Goal: Task Accomplishment & Management: Manage account settings

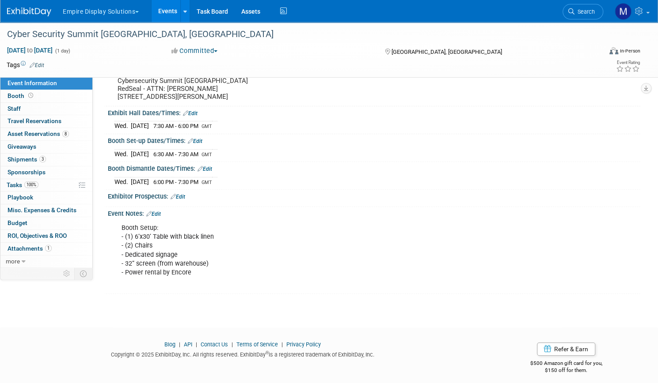
scroll to position [104, 0]
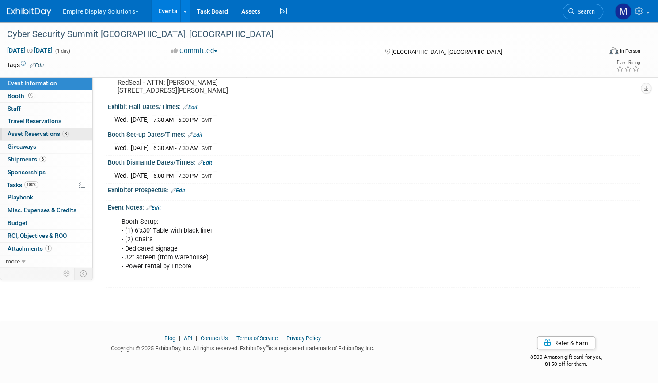
click at [64, 131] on span "Asset Reservations 8" at bounding box center [38, 133] width 61 height 7
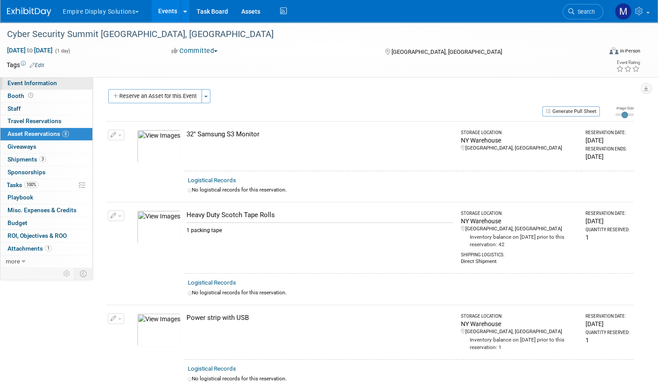
click at [57, 85] on span "Event Information" at bounding box center [32, 82] width 49 height 7
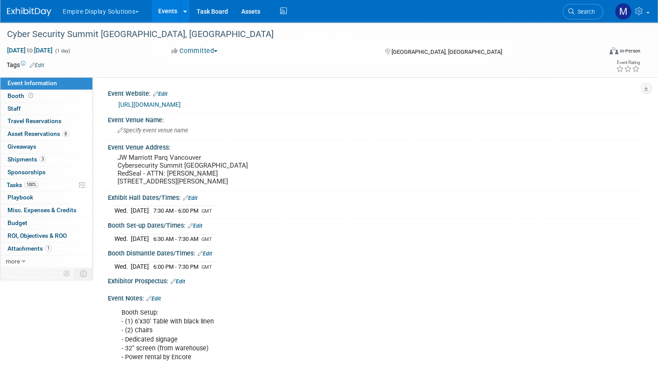
click at [184, 9] on link "Events" at bounding box center [167, 11] width 32 height 22
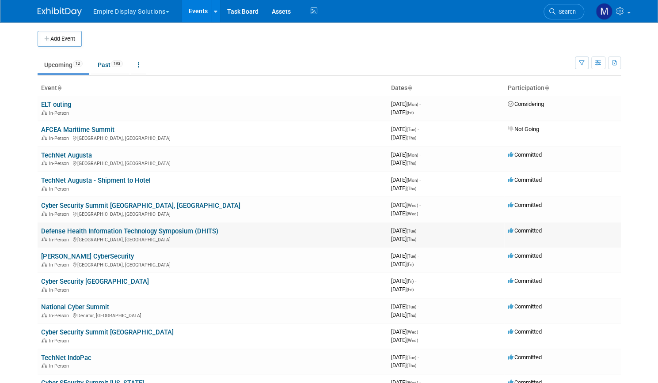
click at [97, 228] on link "Defense Health Information Technology Symposium (DHITS)" at bounding box center [129, 231] width 177 height 8
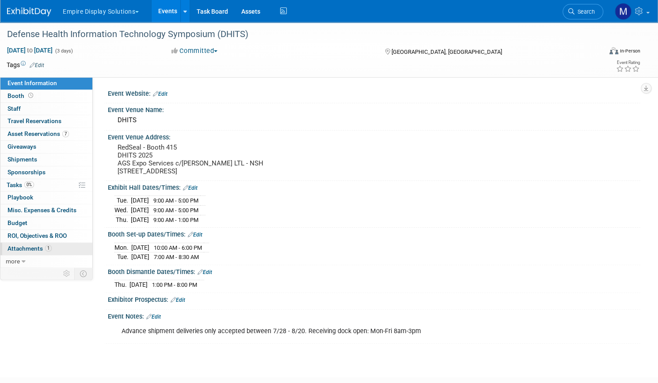
click at [52, 246] on span "Attachments 1" at bounding box center [30, 248] width 44 height 7
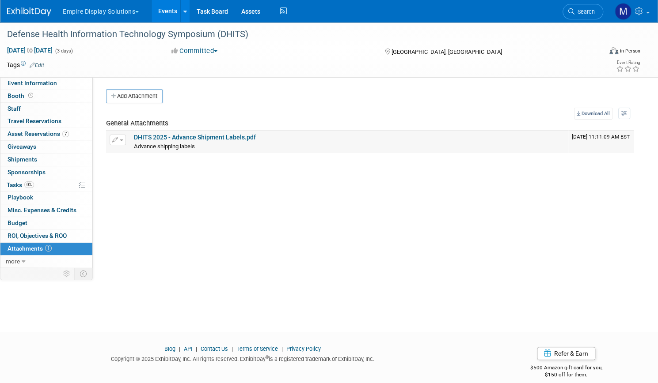
click at [240, 136] on link "DHITS 2025 - Advance Shipment Labels.pdf" at bounding box center [195, 137] width 122 height 7
click at [57, 85] on span "Event Information" at bounding box center [32, 82] width 49 height 7
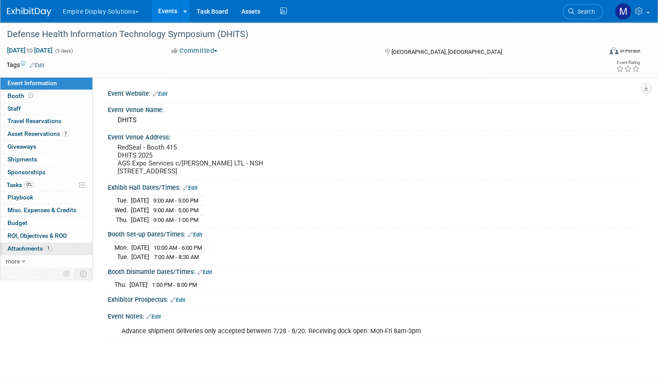
click at [52, 249] on span "Attachments 1" at bounding box center [30, 248] width 44 height 7
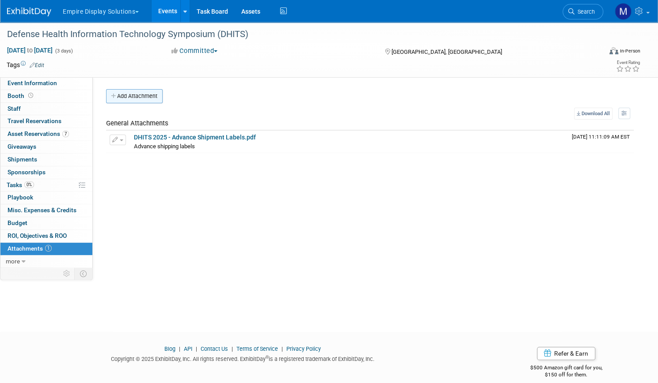
click at [159, 98] on button "Add Attachment" at bounding box center [134, 96] width 57 height 14
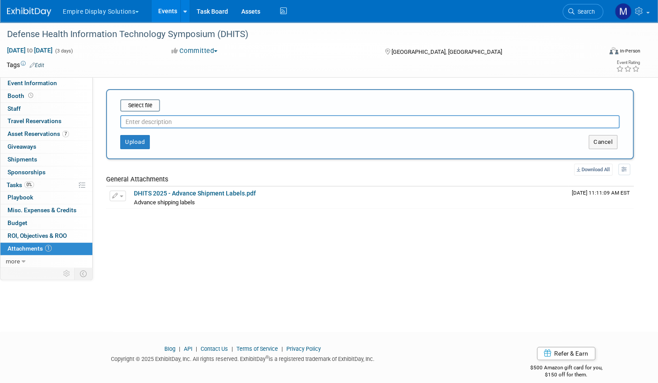
click at [170, 125] on input "text" at bounding box center [369, 121] width 499 height 13
type input "Image of Shipments"
click at [159, 102] on input "file" at bounding box center [106, 105] width 105 height 11
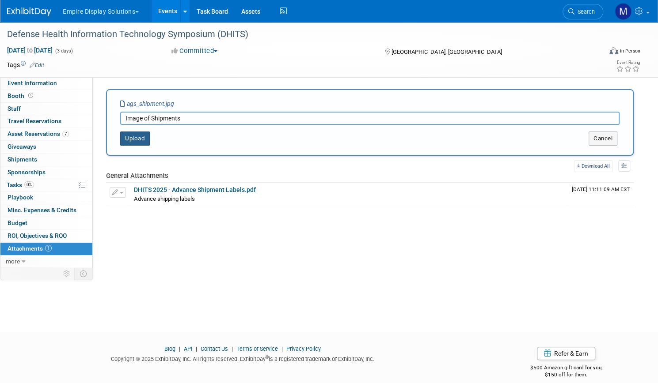
click at [150, 140] on button "Upload" at bounding box center [135, 139] width 30 height 14
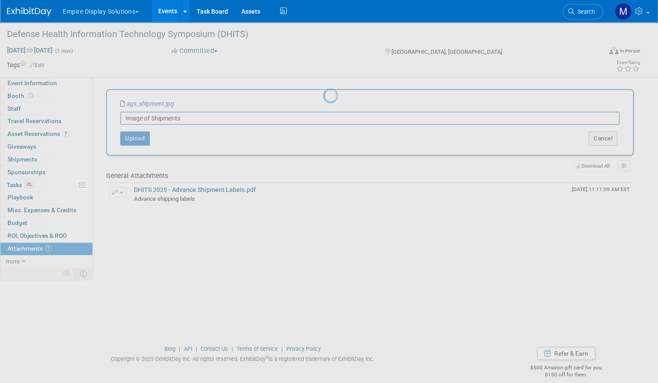
click at [184, 13] on link "Events" at bounding box center [167, 11] width 32 height 22
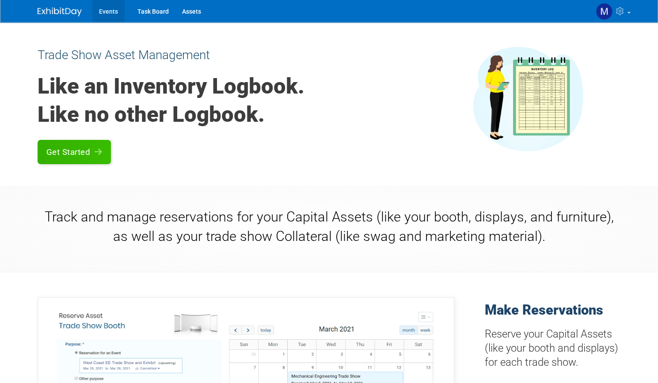
click at [102, 12] on link "Events" at bounding box center [108, 11] width 32 height 22
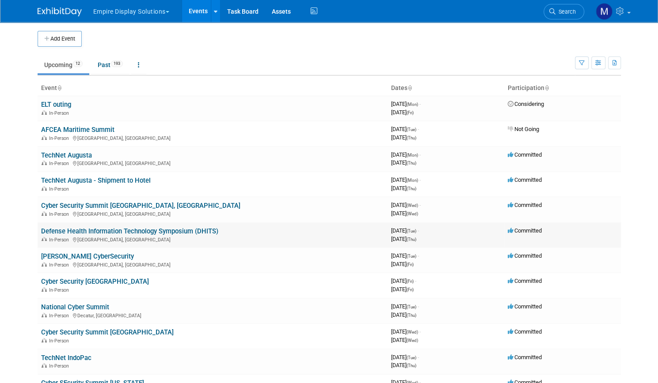
click at [94, 231] on link "Defense Health Information Technology Symposium (DHITS)" at bounding box center [129, 231] width 177 height 8
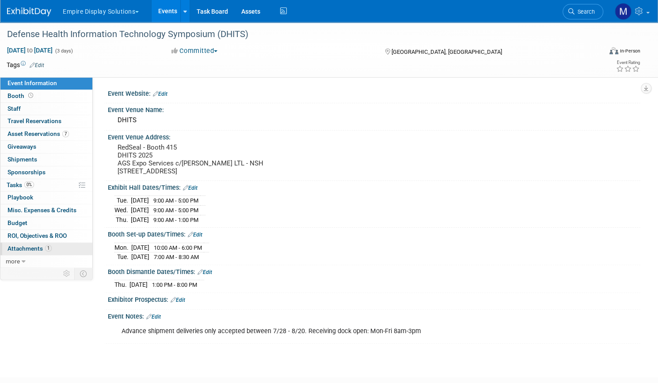
click at [52, 248] on span "Attachments 1" at bounding box center [30, 248] width 44 height 7
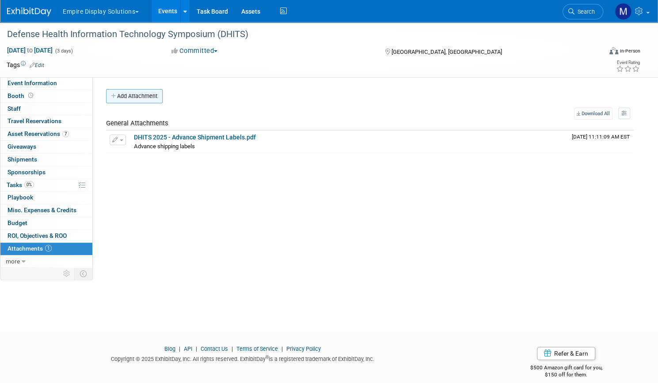
click at [162, 97] on button "Add Attachment" at bounding box center [134, 96] width 57 height 14
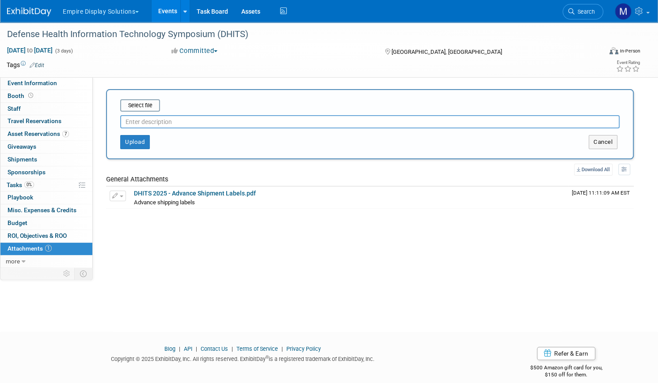
click at [214, 121] on input "text" at bounding box center [369, 121] width 499 height 13
click at [159, 107] on input "file" at bounding box center [106, 105] width 105 height 11
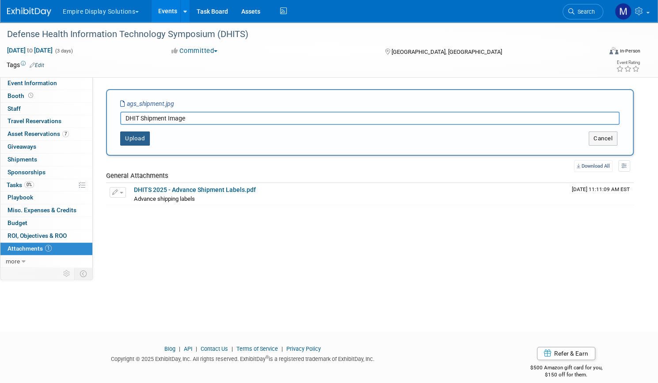
click at [150, 137] on button "Upload" at bounding box center [135, 139] width 30 height 14
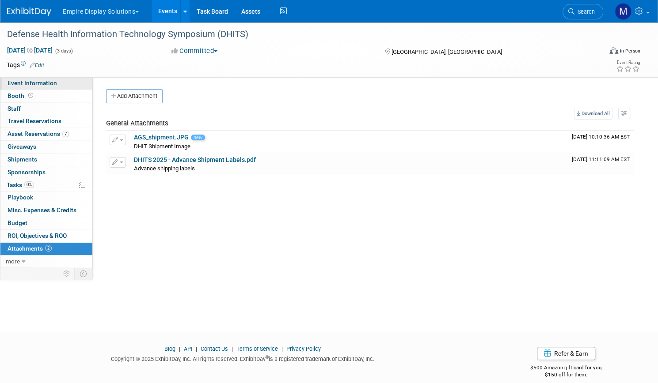
click at [57, 83] on span "Event Information" at bounding box center [32, 82] width 49 height 7
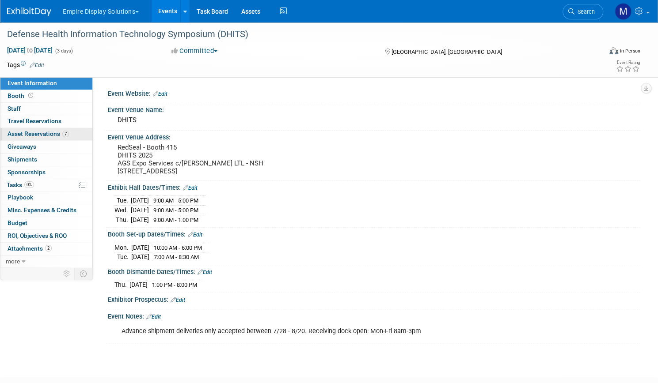
click at [57, 134] on span "Asset Reservations 7" at bounding box center [38, 133] width 61 height 7
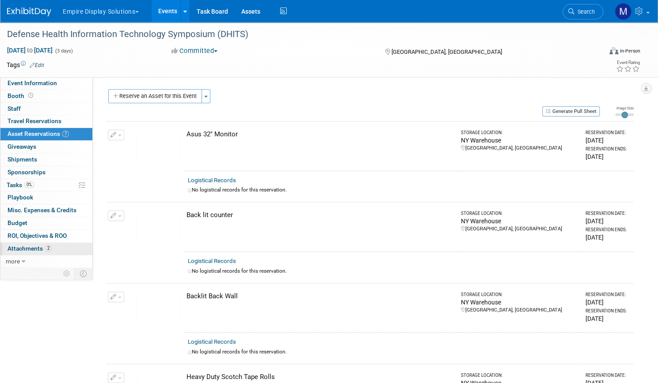
click at [52, 249] on span "Attachments 2" at bounding box center [30, 248] width 44 height 7
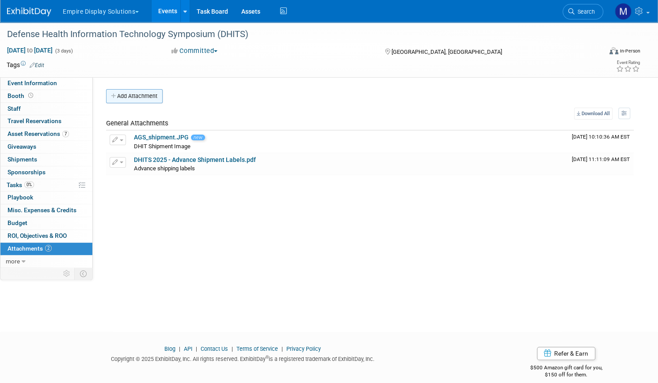
click at [162, 100] on button "Add Attachment" at bounding box center [134, 96] width 57 height 14
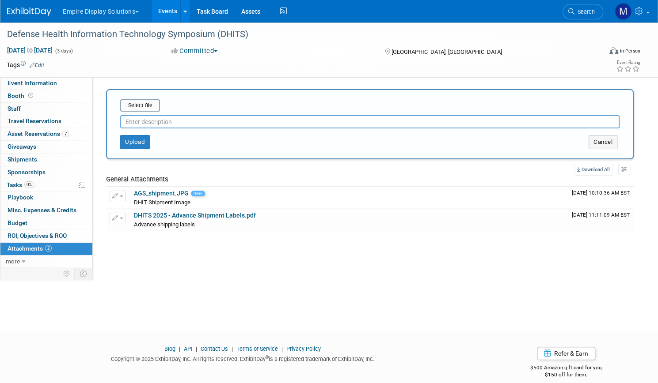
click at [181, 119] on input "text" at bounding box center [369, 121] width 499 height 13
type input "DHIT Return BOL"
click at [159, 105] on input "file" at bounding box center [106, 105] width 105 height 11
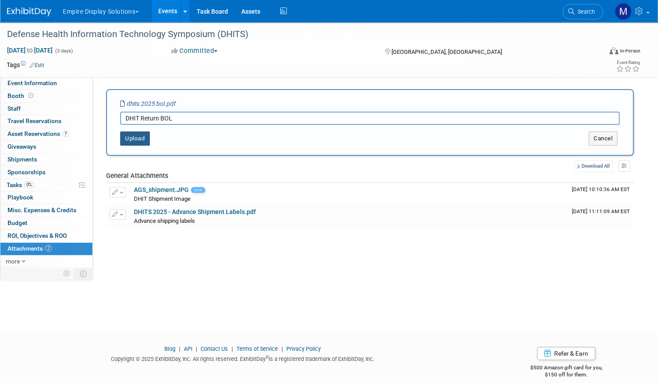
click at [150, 140] on button "Upload" at bounding box center [135, 139] width 30 height 14
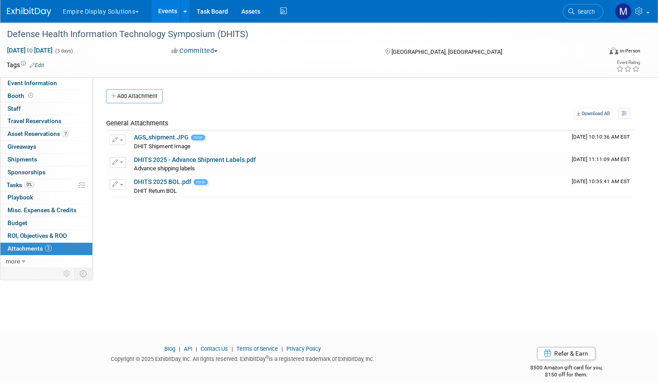
click at [135, 12] on button "Empire Display Solutions" at bounding box center [106, 9] width 88 height 19
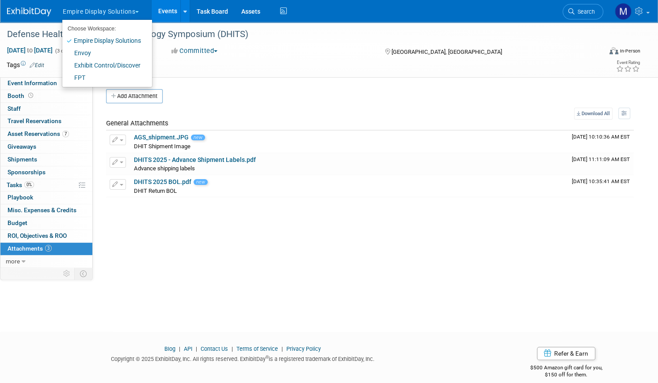
click at [184, 7] on link "Events" at bounding box center [167, 11] width 32 height 22
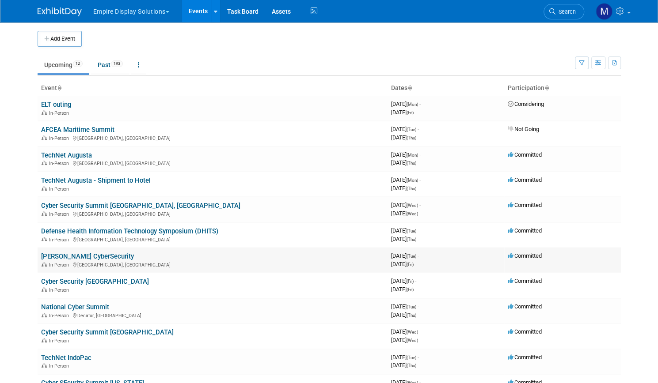
click at [94, 256] on link "[PERSON_NAME] CyberSecurity" at bounding box center [87, 257] width 93 height 8
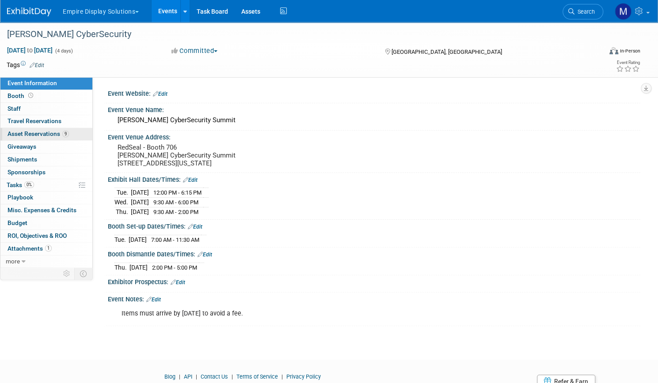
click at [69, 130] on span "Asset Reservations 9" at bounding box center [38, 133] width 61 height 7
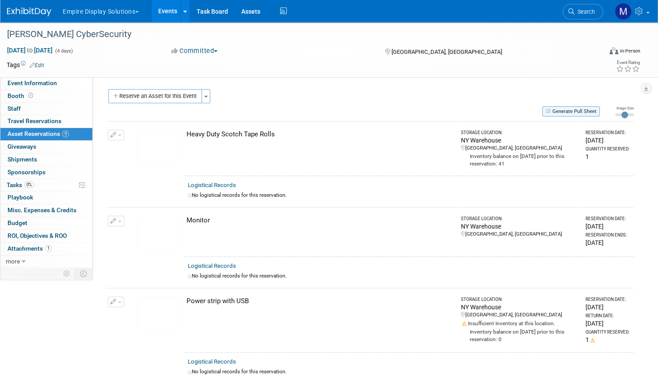
click at [561, 109] on button "Generate Pull Sheet" at bounding box center [570, 111] width 57 height 10
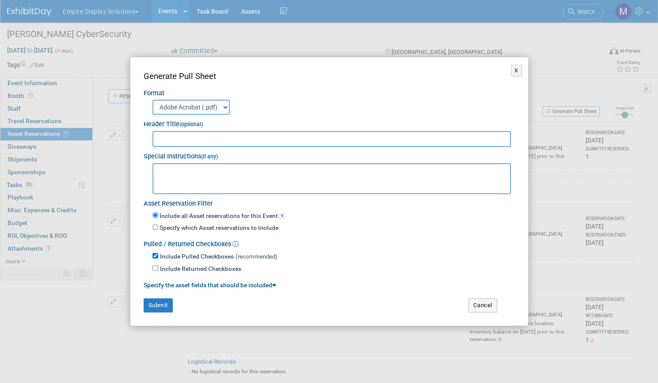
click at [256, 140] on input "text" at bounding box center [331, 139] width 359 height 16
type input "[PERSON_NAME] CyberSecurity"
click at [158, 304] on button "Submit" at bounding box center [158, 306] width 29 height 14
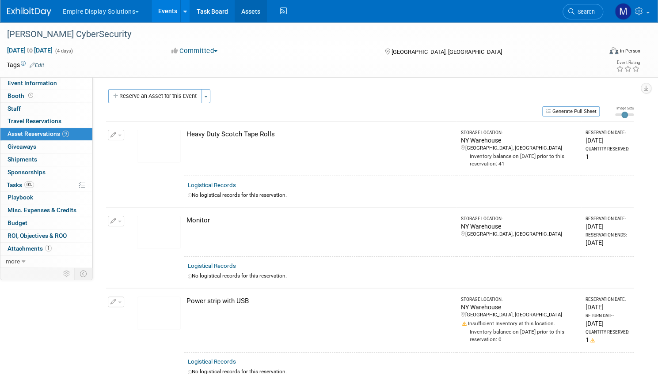
click at [267, 14] on link "Assets" at bounding box center [250, 11] width 32 height 22
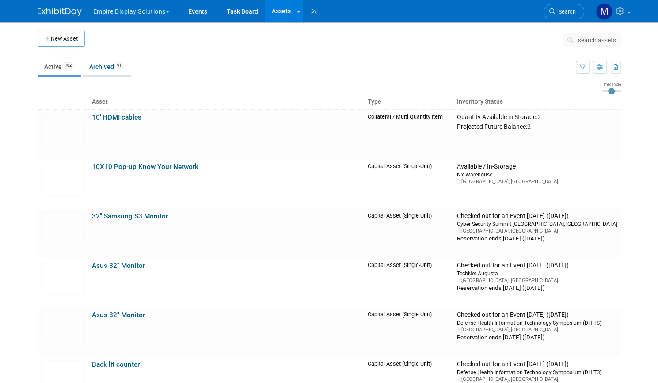
click at [107, 66] on link "Archived 91" at bounding box center [107, 66] width 48 height 17
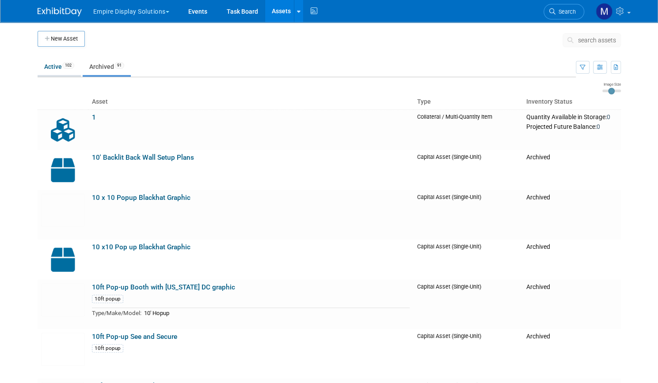
click at [62, 68] on span "102" at bounding box center [68, 65] width 12 height 7
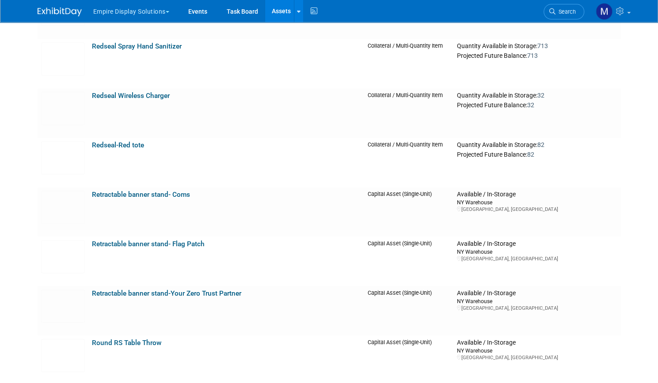
scroll to position [2602, 0]
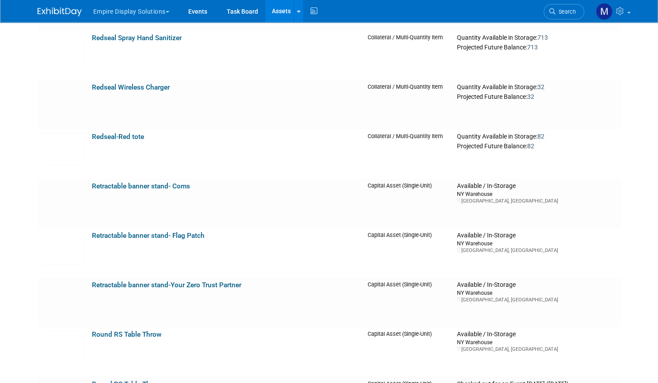
drag, startPoint x: 661, startPoint y: 11, endPoint x: 663, endPoint y: 193, distance: 181.9
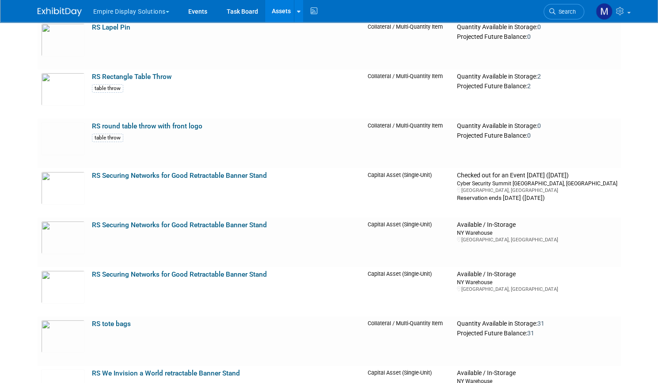
scroll to position [3767, 0]
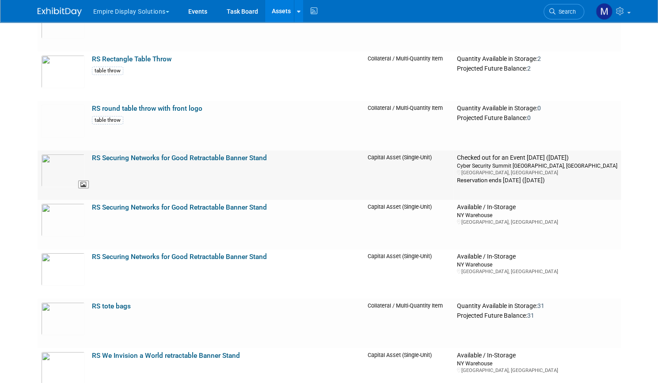
click at [60, 168] on img at bounding box center [63, 170] width 44 height 33
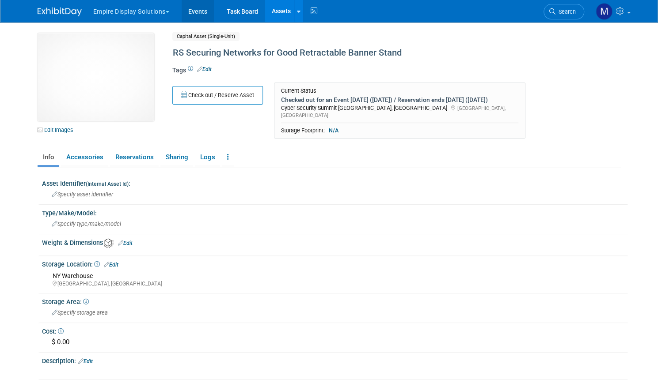
click at [194, 14] on link "Events" at bounding box center [197, 11] width 32 height 22
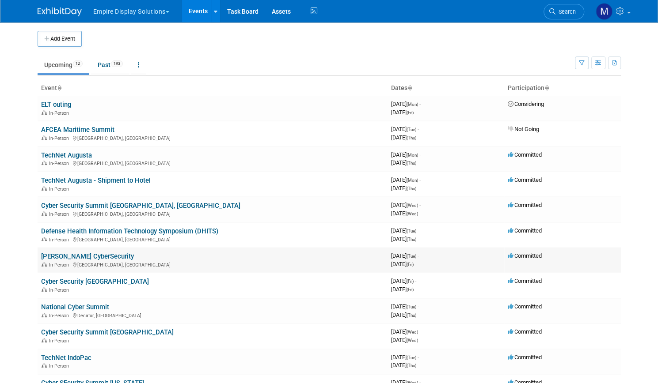
click at [92, 257] on link "[PERSON_NAME] CyberSecurity" at bounding box center [87, 257] width 93 height 8
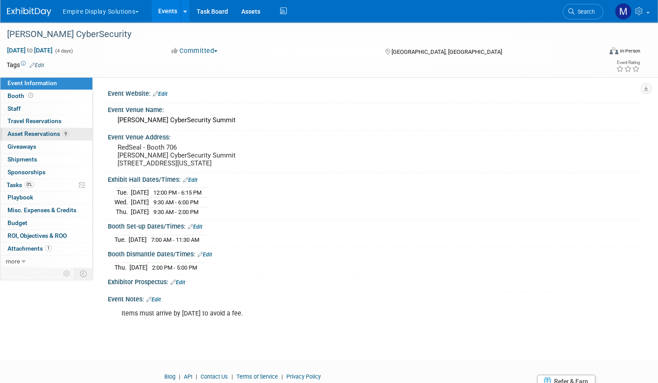
click at [69, 133] on span "Asset Reservations 9" at bounding box center [38, 133] width 61 height 7
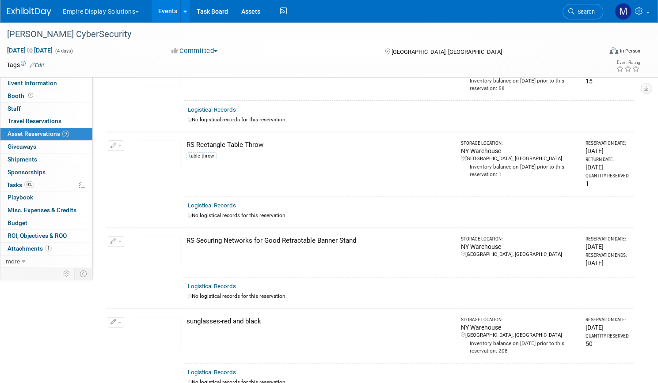
scroll to position [606, 0]
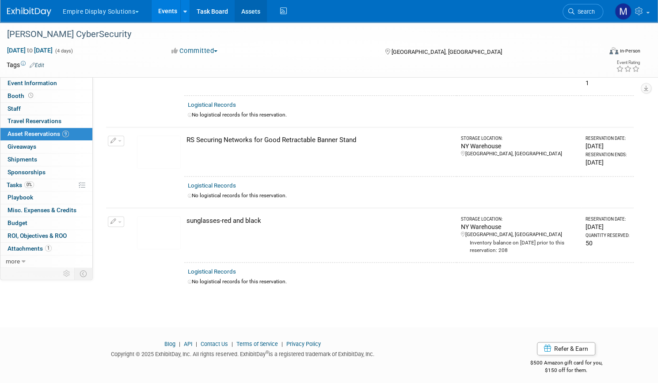
click at [267, 9] on link "Assets" at bounding box center [250, 11] width 32 height 22
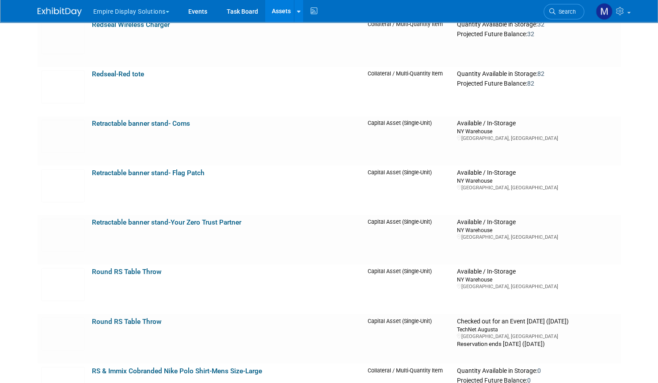
scroll to position [2685, 0]
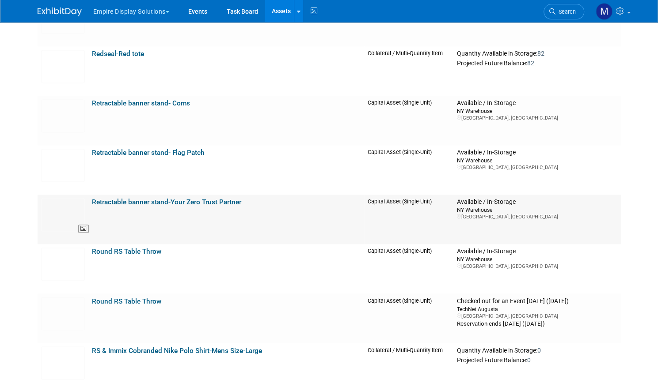
click at [58, 214] on img at bounding box center [63, 214] width 44 height 33
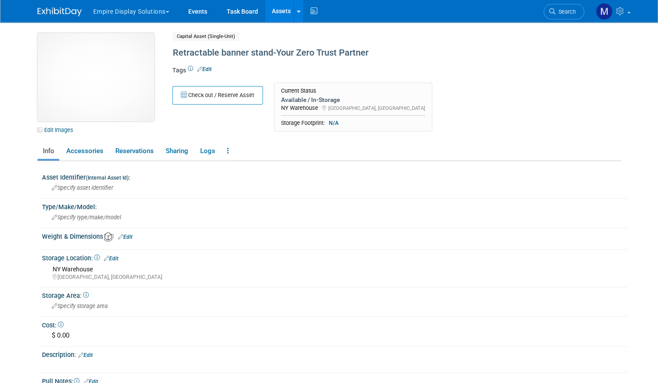
click at [91, 79] on img at bounding box center [96, 77] width 117 height 88
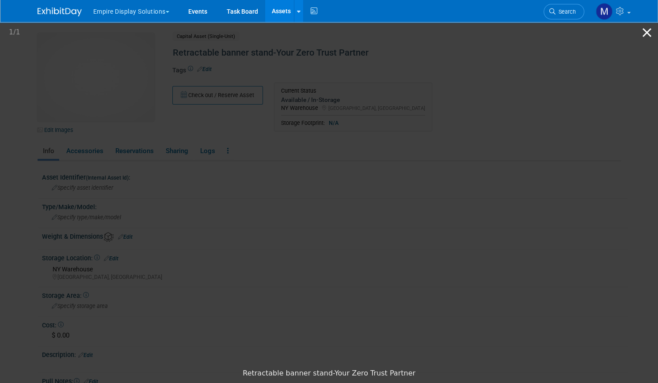
click at [646, 31] on button "Close gallery" at bounding box center [646, 32] width 22 height 21
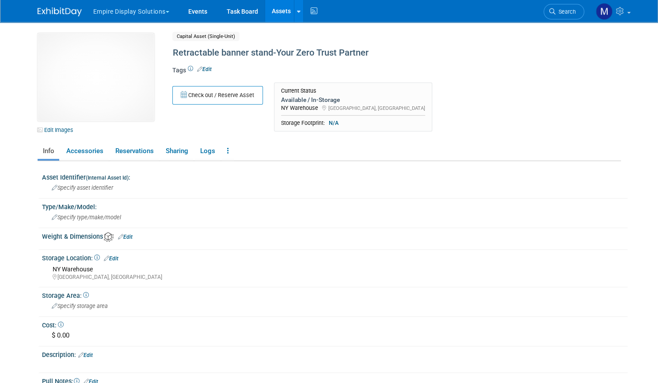
click at [276, 9] on link "Assets" at bounding box center [281, 11] width 32 height 22
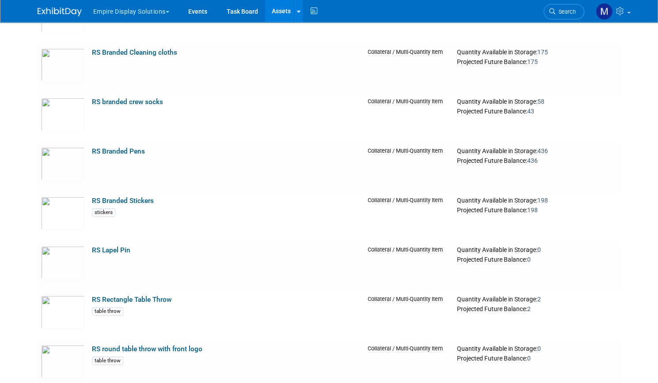
scroll to position [3533, 0]
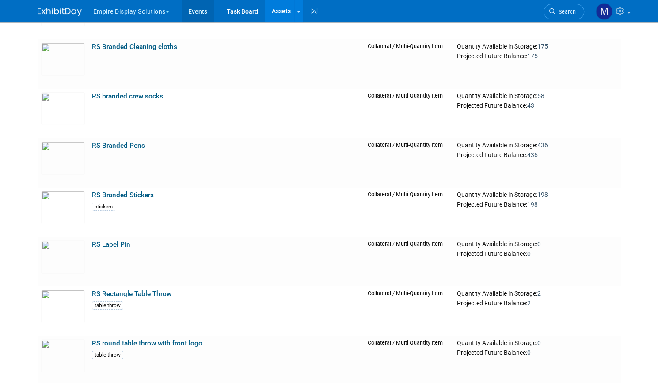
click at [189, 10] on link "Events" at bounding box center [197, 11] width 32 height 22
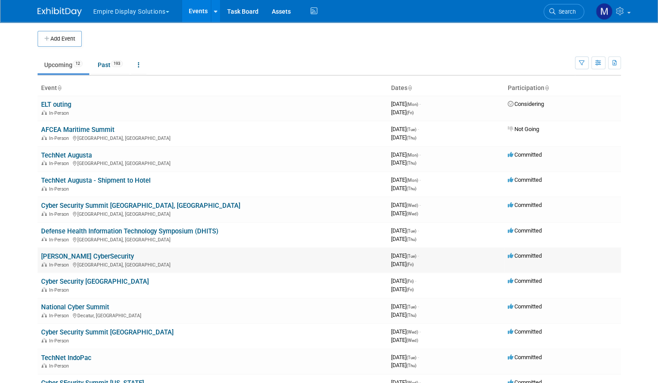
click at [72, 253] on link "[PERSON_NAME] CyberSecurity" at bounding box center [87, 257] width 93 height 8
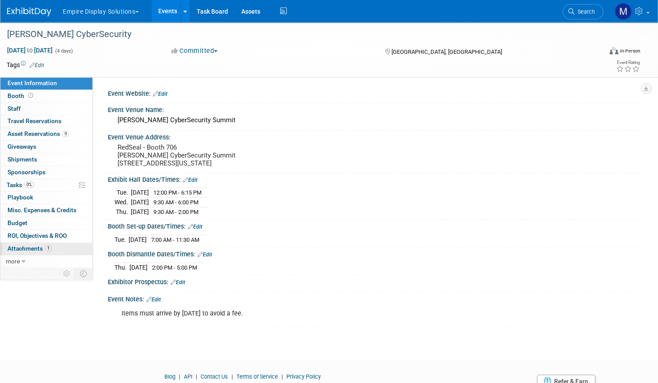
click at [73, 251] on link "1 Attachments 1" at bounding box center [46, 249] width 92 height 12
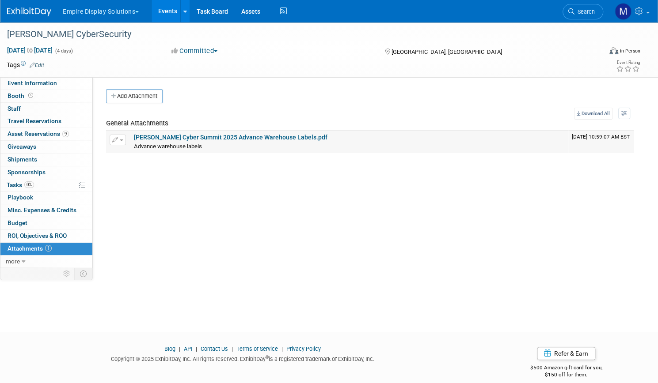
click at [257, 140] on link "Billington Cyber Summit 2025 Advance Warehouse Labels.pdf" at bounding box center [230, 137] width 193 height 7
click at [57, 81] on span "Event Information" at bounding box center [32, 82] width 49 height 7
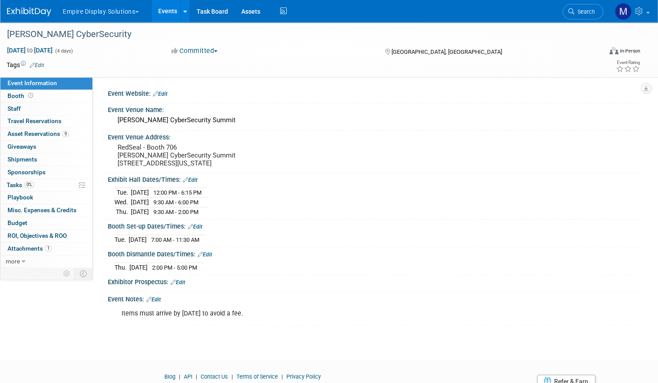
click at [183, 16] on link "Events" at bounding box center [167, 11] width 32 height 22
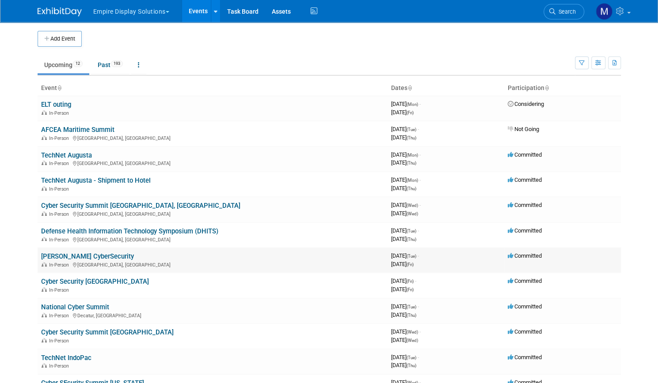
click at [87, 253] on link "[PERSON_NAME] CyberSecurity" at bounding box center [87, 257] width 93 height 8
